Goal: Transaction & Acquisition: Book appointment/travel/reservation

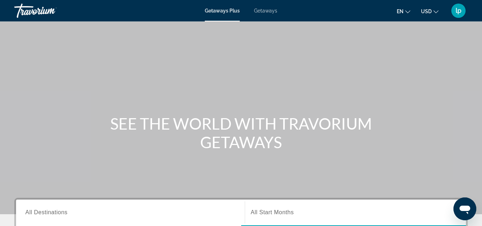
click at [261, 7] on div "Getaways Plus Getaways en English Español Français Italiano Português русский U…" at bounding box center [241, 10] width 482 height 19
click at [261, 11] on span "Getaways" at bounding box center [265, 11] width 23 height 6
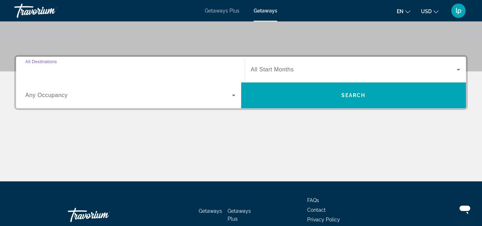
click at [141, 72] on input "Destination All Destinations" at bounding box center [130, 70] width 210 height 9
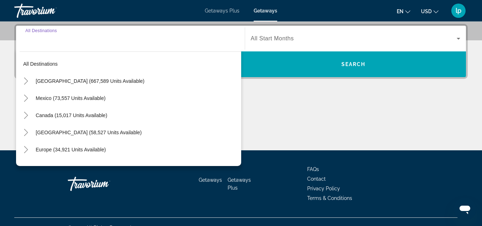
scroll to position [175, 0]
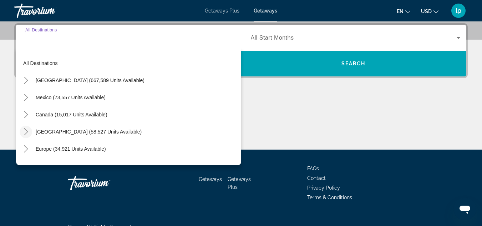
click at [24, 129] on icon "Toggle Caribbean & Atlantic Islands (58,527 units available)" at bounding box center [25, 131] width 7 height 7
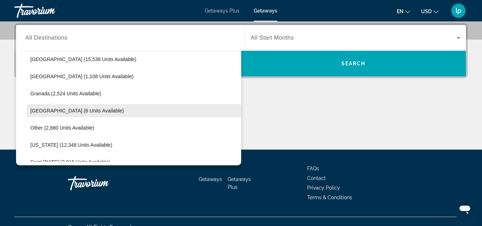
scroll to position [144, 0]
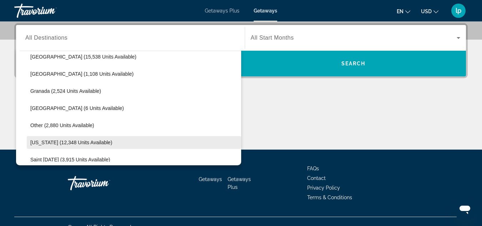
click at [67, 142] on span "[US_STATE] (12,348 units available)" at bounding box center [71, 143] width 82 height 6
type input "**********"
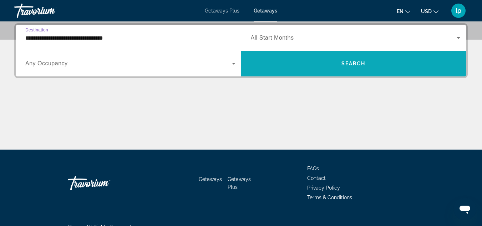
click at [336, 58] on span "Search widget" at bounding box center [353, 63] width 225 height 17
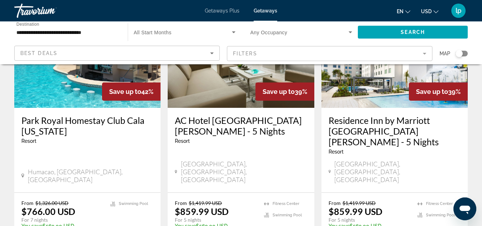
scroll to position [197, 0]
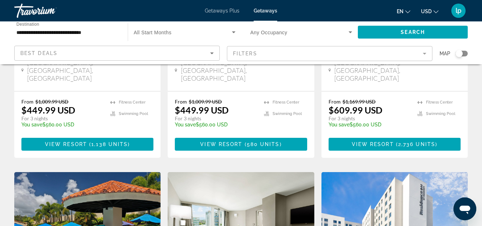
click at [225, 12] on span "Getaways Plus" at bounding box center [222, 11] width 35 height 6
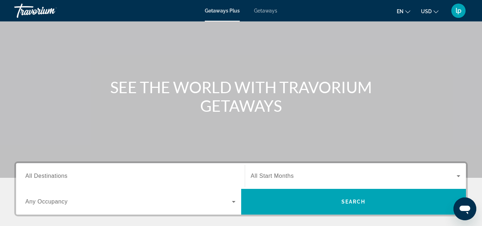
scroll to position [71, 0]
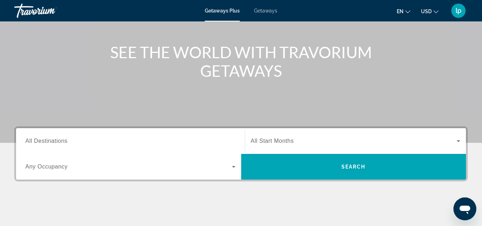
click at [122, 134] on div "Search widget" at bounding box center [130, 141] width 210 height 20
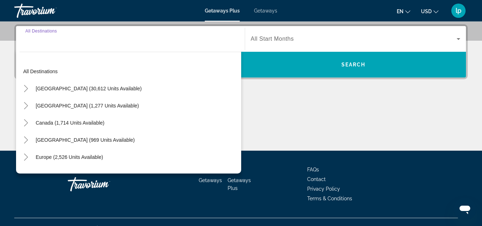
scroll to position [175, 0]
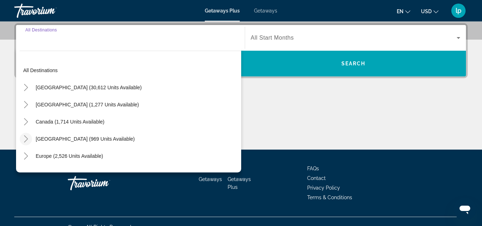
click at [23, 136] on icon "Toggle Caribbean & Atlantic Islands (969 units available)" at bounding box center [25, 138] width 7 height 7
click at [23, 83] on mat-icon "Toggle United States (30,612 units available)" at bounding box center [26, 87] width 12 height 12
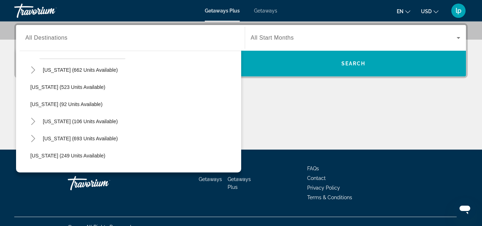
scroll to position [378, 0]
click at [101, 139] on span "[US_STATE] (693 units available)" at bounding box center [80, 138] width 75 height 6
type input "**********"
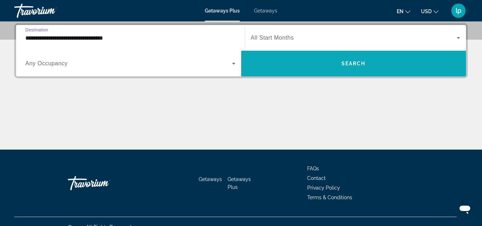
click at [341, 59] on span "Search widget" at bounding box center [353, 63] width 225 height 17
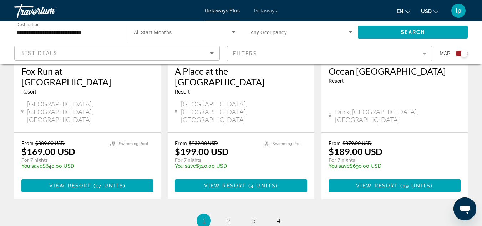
scroll to position [1179, 0]
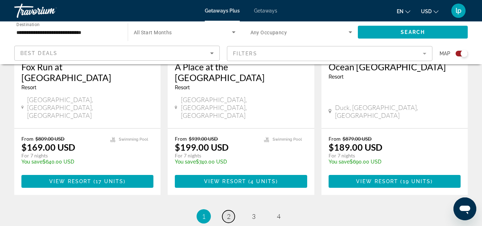
click at [229, 212] on span "2" at bounding box center [229, 216] width 4 height 8
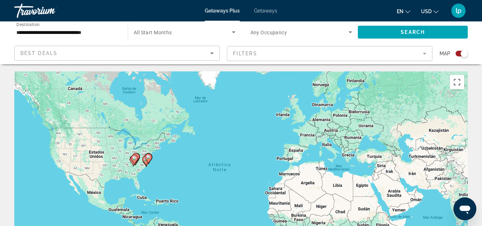
click at [457, 53] on div "Search widget" at bounding box center [462, 54] width 12 height 6
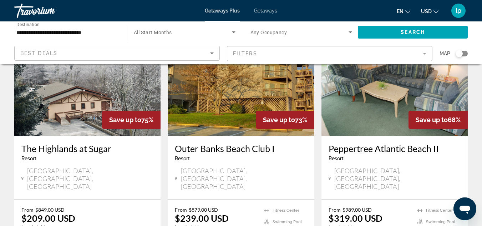
scroll to position [893, 0]
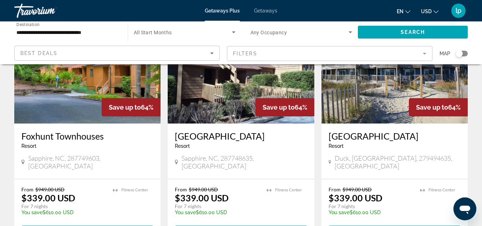
scroll to position [893, 0]
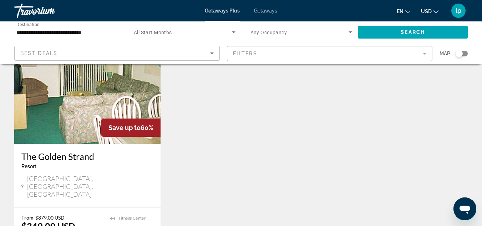
scroll to position [321, 0]
click at [263, 11] on span "Getaways" at bounding box center [265, 11] width 23 height 6
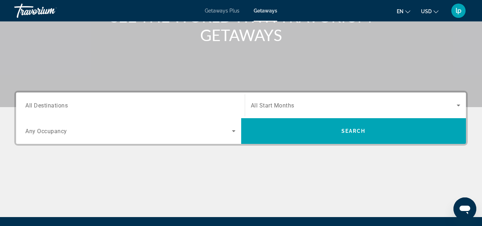
click at [123, 95] on div "Search widget" at bounding box center [130, 105] width 210 height 20
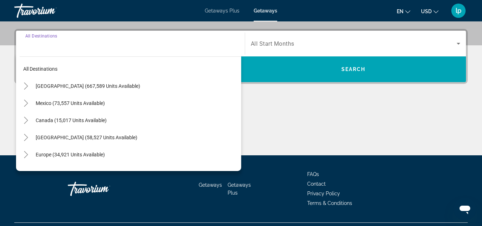
scroll to position [175, 0]
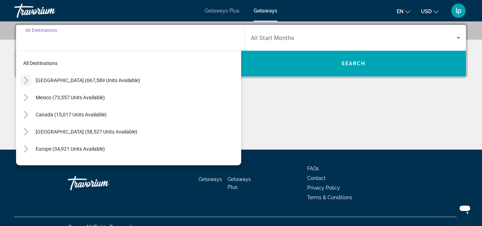
click at [27, 78] on icon "Toggle United States (667,589 units available)" at bounding box center [25, 80] width 7 height 7
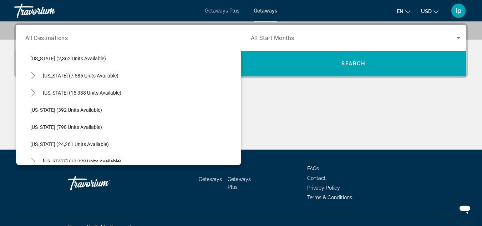
scroll to position [485, 0]
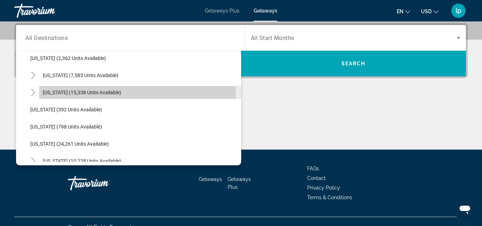
click at [111, 94] on span "[US_STATE] (15,338 units available)" at bounding box center [82, 93] width 79 height 6
type input "**********"
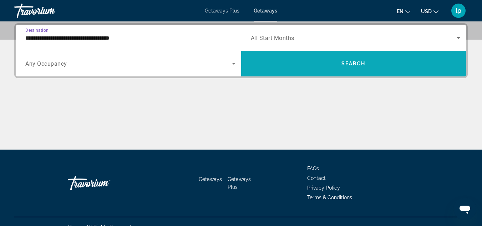
click at [322, 66] on span "Search widget" at bounding box center [353, 63] width 225 height 17
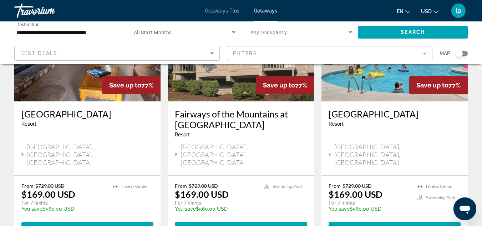
scroll to position [929, 0]
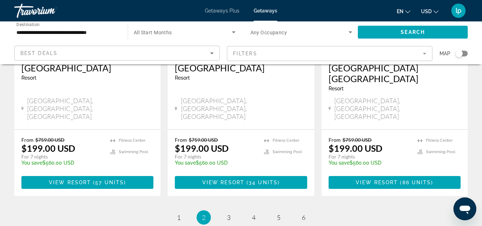
scroll to position [964, 0]
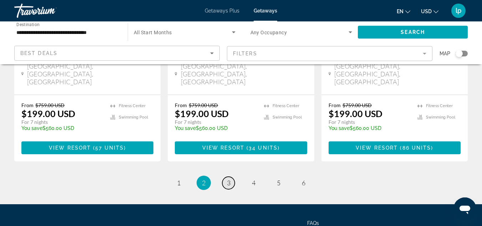
click at [228, 179] on span "3" at bounding box center [229, 183] width 4 height 8
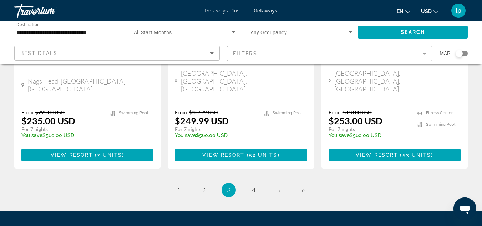
scroll to position [983, 0]
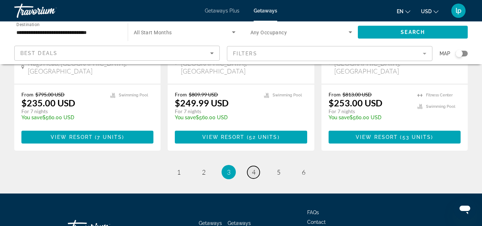
click at [250, 166] on link "page 4" at bounding box center [253, 172] width 12 height 12
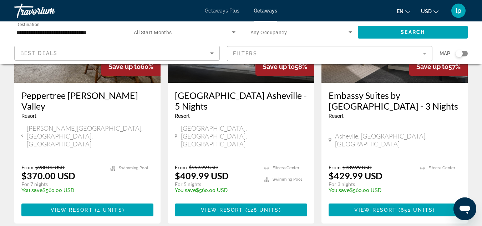
scroll to position [994, 0]
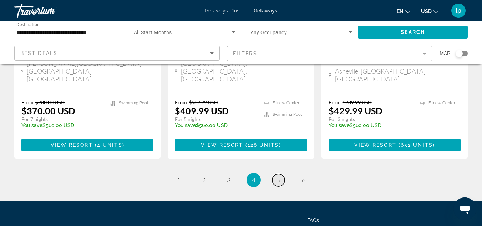
click at [277, 176] on span "5" at bounding box center [279, 180] width 4 height 8
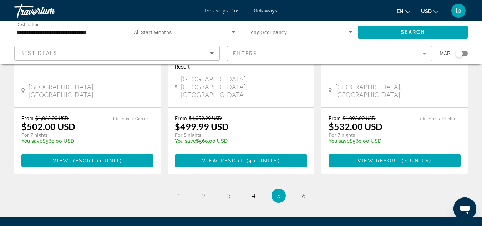
scroll to position [964, 0]
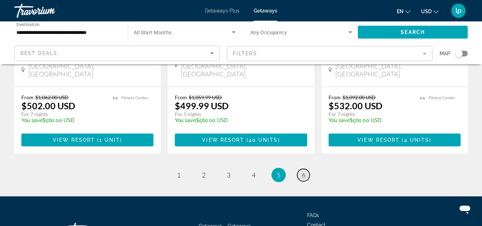
click at [303, 171] on span "6" at bounding box center [304, 175] width 4 height 8
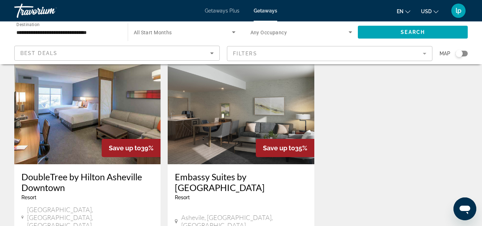
scroll to position [714, 0]
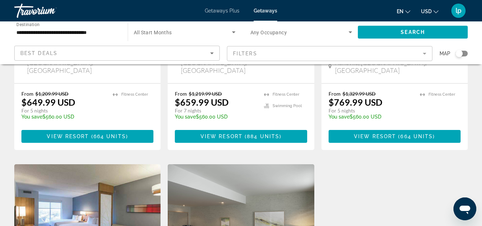
click at [36, 29] on input "**********" at bounding box center [67, 32] width 102 height 9
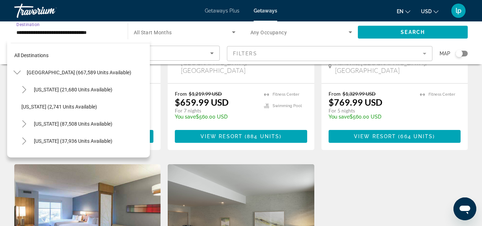
scroll to position [471, 0]
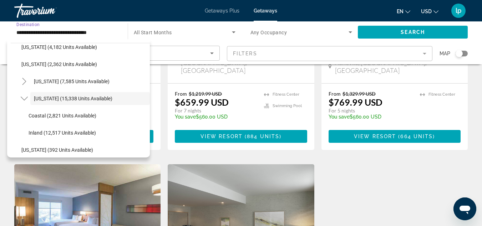
click at [80, 32] on input "**********" at bounding box center [67, 32] width 102 height 9
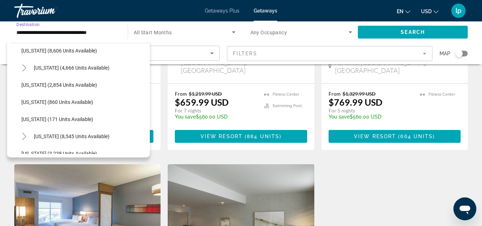
scroll to position [292, 0]
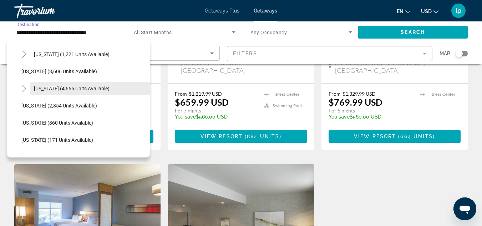
click at [69, 89] on span "[US_STATE] (4,666 units available)" at bounding box center [72, 89] width 76 height 6
type input "**********"
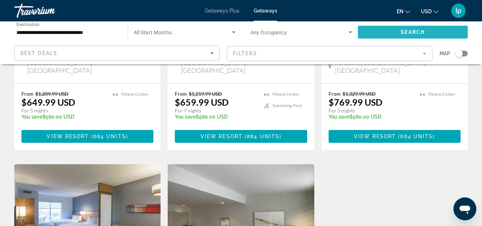
click at [387, 31] on span "Search widget" at bounding box center [413, 32] width 110 height 17
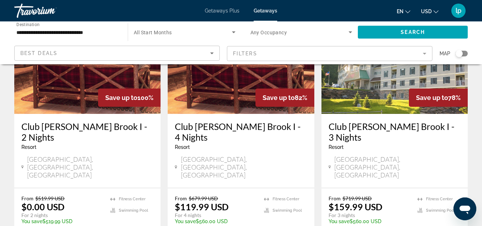
scroll to position [107, 0]
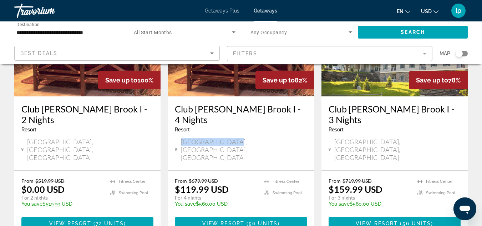
drag, startPoint x: 183, startPoint y: 142, endPoint x: 237, endPoint y: 142, distance: 54.6
click at [237, 142] on div "[GEOGRAPHIC_DATA], [GEOGRAPHIC_DATA], [GEOGRAPHIC_DATA]" at bounding box center [241, 150] width 132 height 24
copy span "[GEOGRAPHIC_DATA], [GEOGRAPHIC_DATA], [GEOGRAPHIC_DATA]"
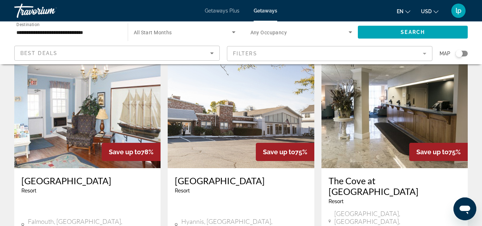
scroll to position [321, 0]
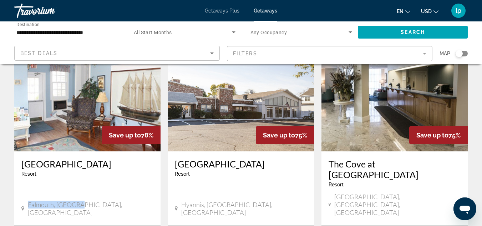
drag, startPoint x: 28, startPoint y: 170, endPoint x: 86, endPoint y: 171, distance: 58.2
click at [86, 201] on div "Falmouth, [GEOGRAPHIC_DATA], [GEOGRAPHIC_DATA]" at bounding box center [87, 209] width 132 height 16
copy span "Falmouth, [GEOGRAPHIC_DATA], [GEOGRAPHIC_DATA]"
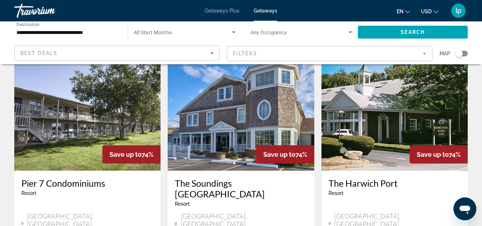
scroll to position [607, 0]
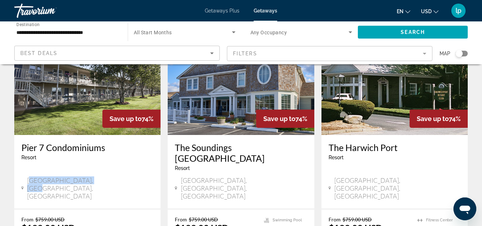
drag, startPoint x: 31, startPoint y: 125, endPoint x: 115, endPoint y: 132, distance: 84.6
click at [115, 176] on div "[GEOGRAPHIC_DATA], [GEOGRAPHIC_DATA], [GEOGRAPHIC_DATA]" at bounding box center [87, 188] width 132 height 25
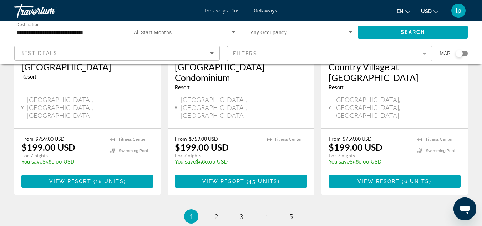
scroll to position [961, 0]
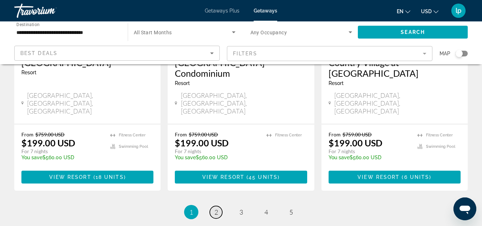
click at [216, 208] on span "2" at bounding box center [217, 212] width 4 height 8
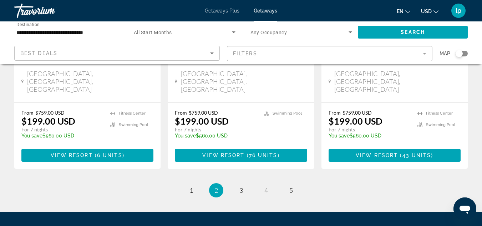
scroll to position [964, 0]
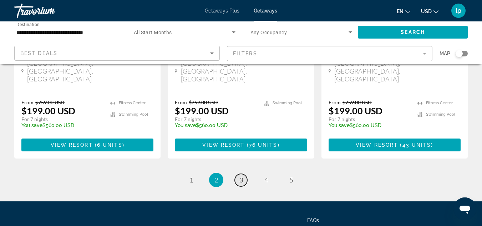
click at [242, 176] on span "3" at bounding box center [242, 180] width 4 height 8
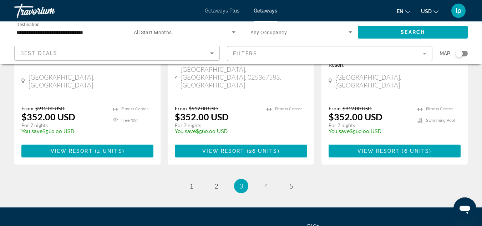
scroll to position [972, 0]
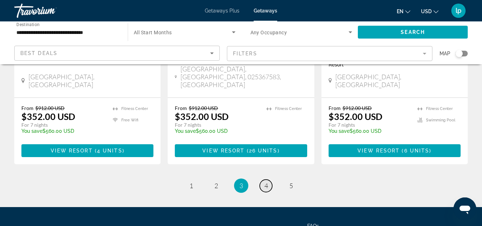
click at [267, 182] on span "4" at bounding box center [267, 186] width 4 height 8
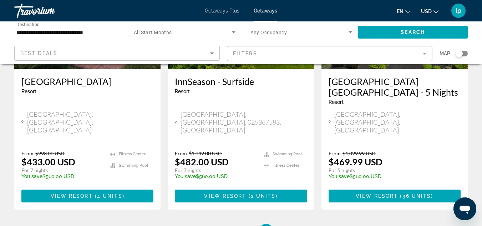
scroll to position [964, 0]
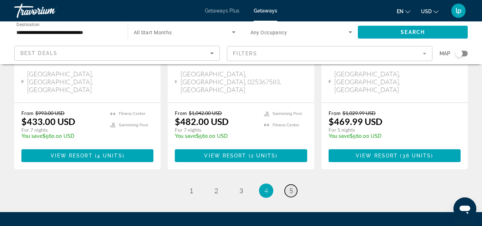
click at [293, 187] on span "5" at bounding box center [292, 191] width 4 height 8
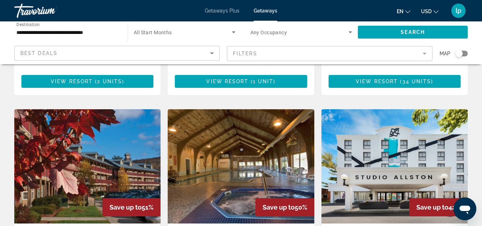
scroll to position [500, 0]
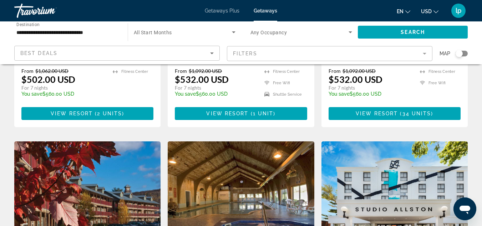
click at [446, 149] on img "Main content" at bounding box center [395, 198] width 146 height 114
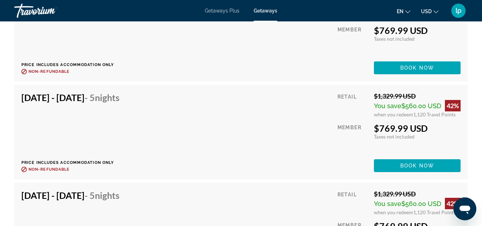
scroll to position [6713, 0]
